Goal: Find contact information: Find contact information

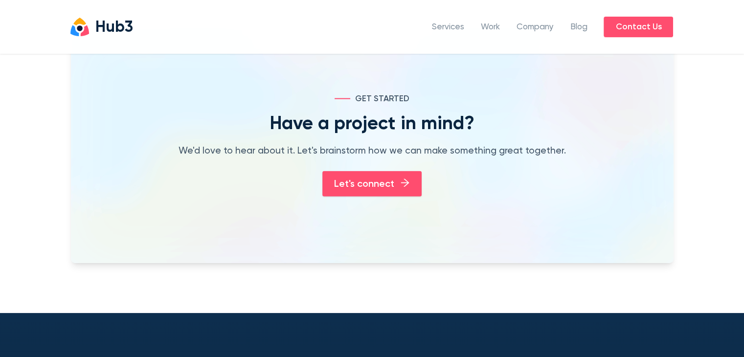
scroll to position [2517, 0]
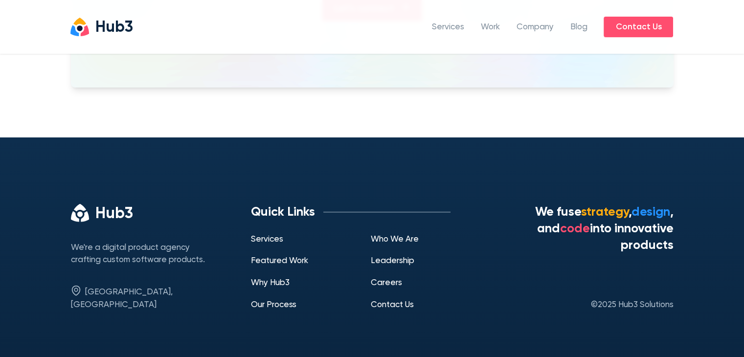
click at [121, 288] on span "[GEOGRAPHIC_DATA], [GEOGRAPHIC_DATA]" at bounding box center [122, 298] width 102 height 21
drag, startPoint x: 83, startPoint y: 281, endPoint x: 129, endPoint y: 282, distance: 46.0
click at [129, 282] on div "Hub3 We're a digital product agency crafting custom software products. [GEOGRAP…" at bounding box center [153, 258] width 180 height 108
copy span "[GEOGRAPHIC_DATA], [GEOGRAPHIC_DATA]"
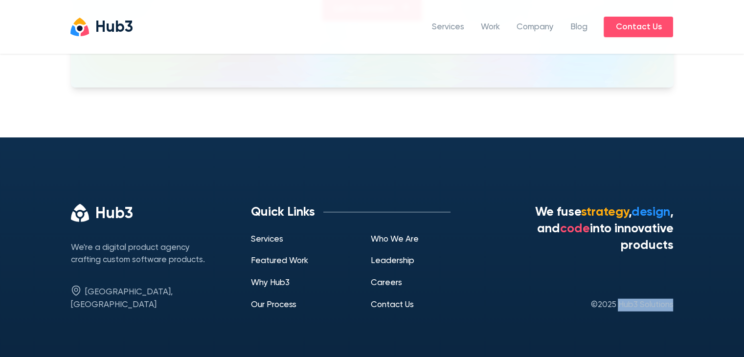
copy span "Hub3 Solutions"
drag, startPoint x: 671, startPoint y: 283, endPoint x: 615, endPoint y: 287, distance: 55.9
click at [615, 299] on span "© 2025 Hub3 Solutions" at bounding box center [631, 305] width 83 height 13
click at [394, 301] on link "Contact Us" at bounding box center [392, 305] width 43 height 8
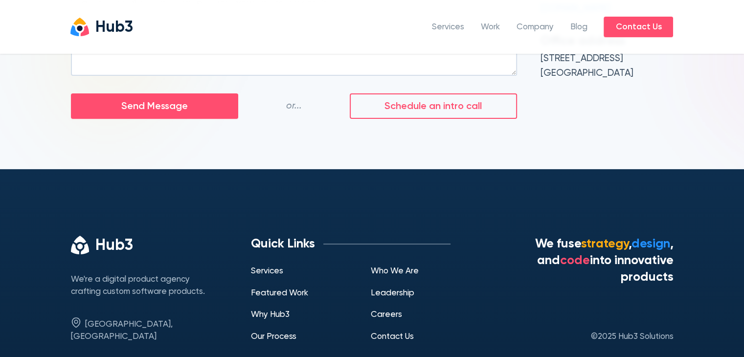
scroll to position [360, 0]
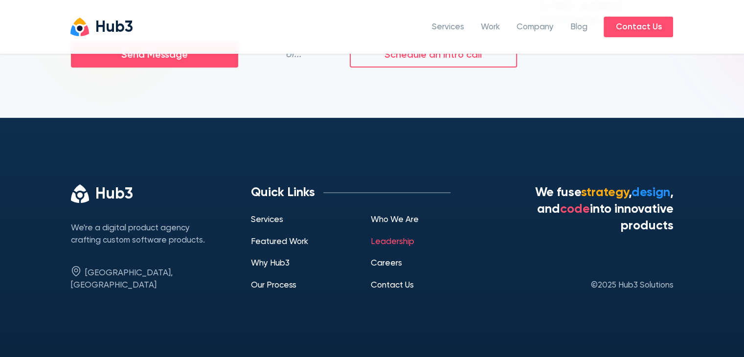
click at [390, 238] on link "Leadership" at bounding box center [393, 242] width 44 height 8
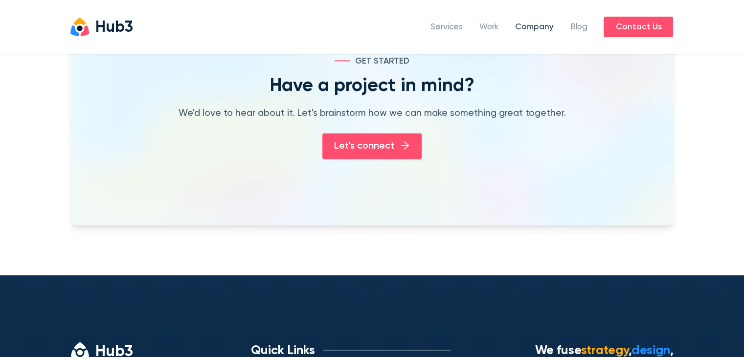
scroll to position [1789, 0]
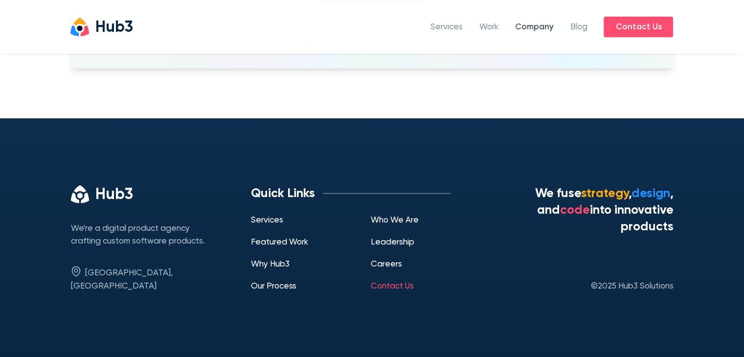
click at [394, 284] on link "Contact Us" at bounding box center [392, 286] width 43 height 8
